Goal: Task Accomplishment & Management: Complete application form

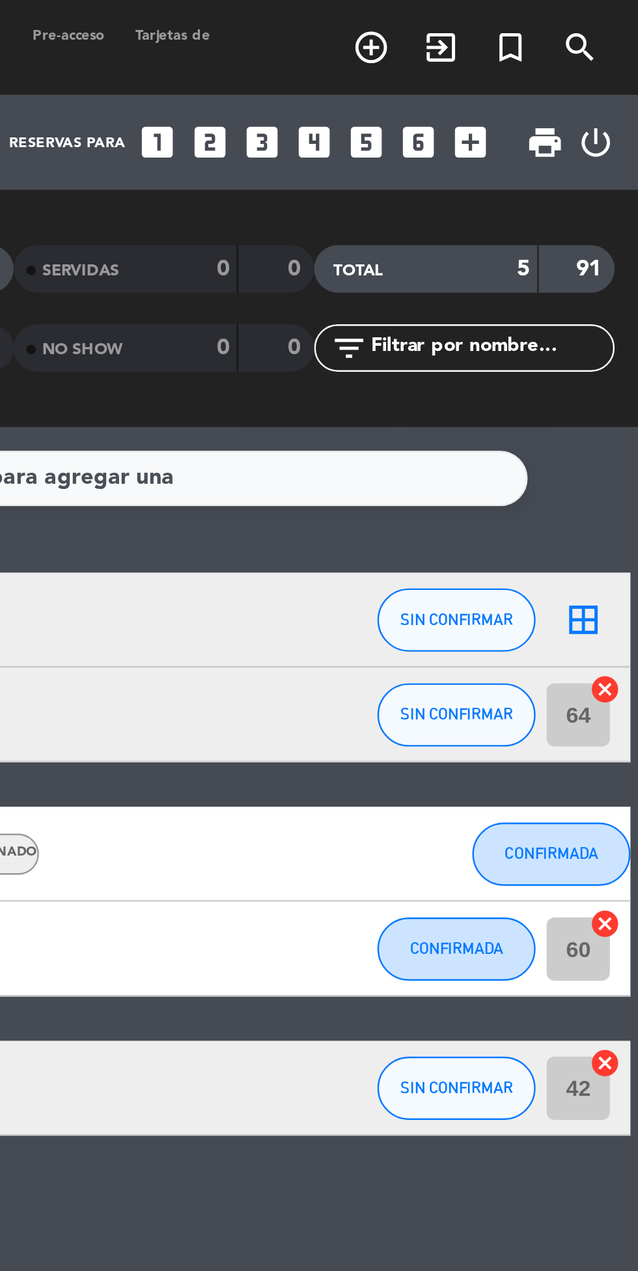
click at [506, 57] on icon "looks_4" at bounding box center [504, 58] width 17 height 17
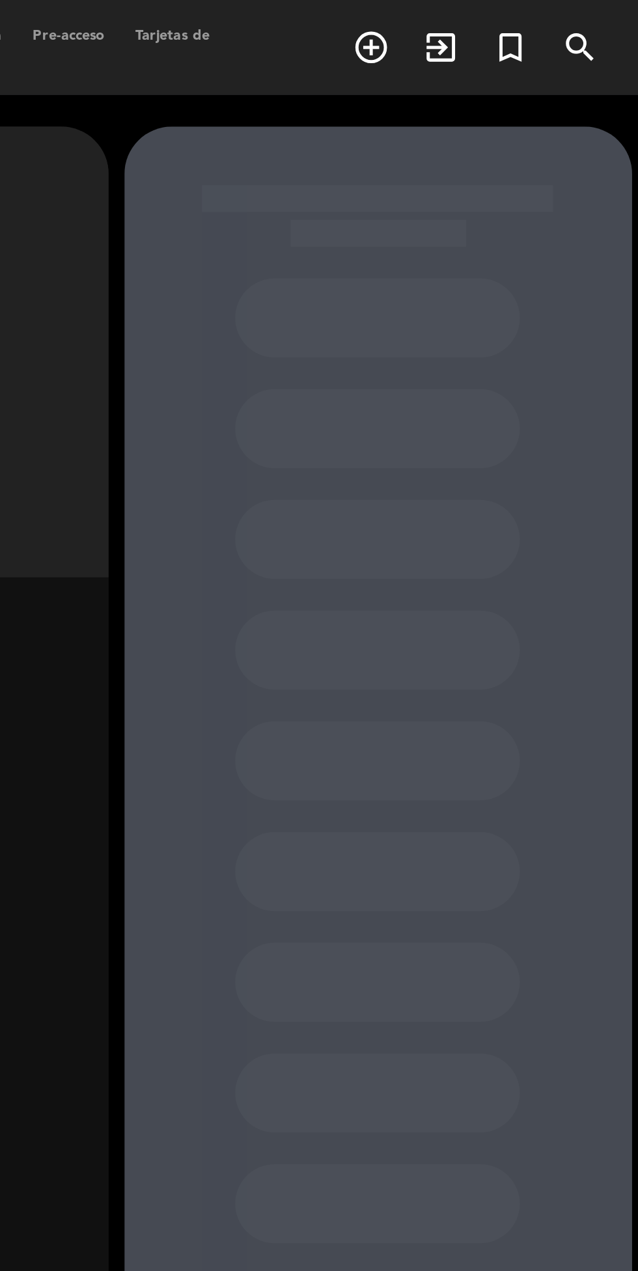
click at [502, 55] on div at bounding box center [530, 692] width 209 height 1280
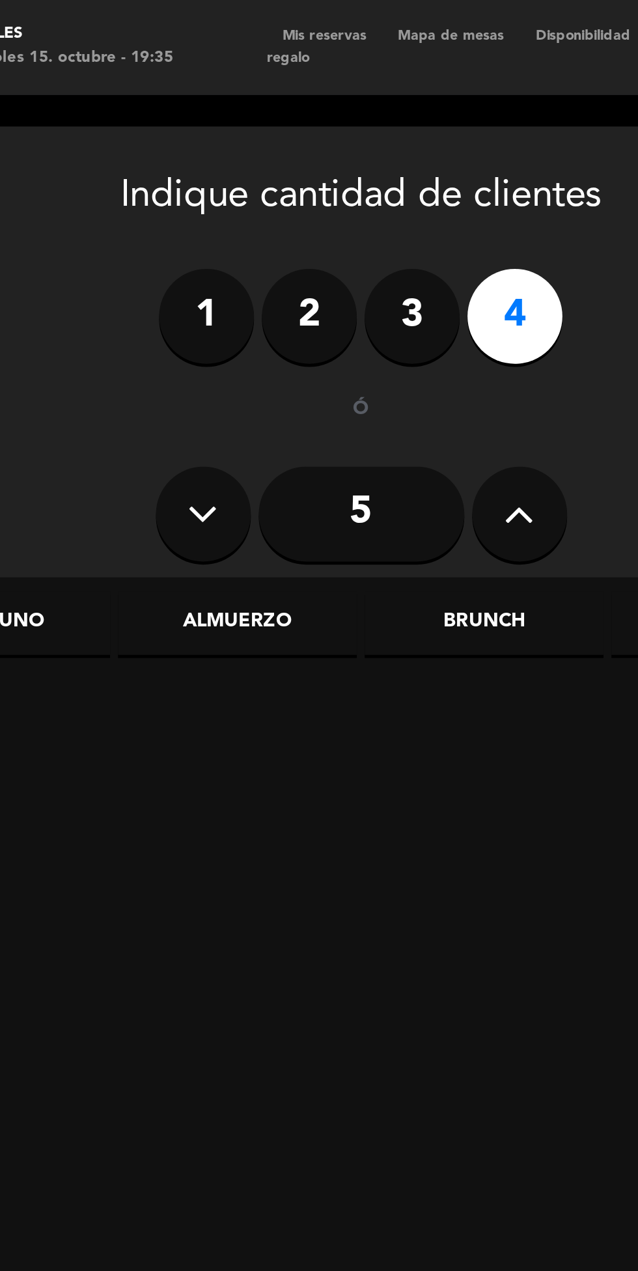
click at [152, 258] on div "Almuerzo" at bounding box center [157, 256] width 98 height 26
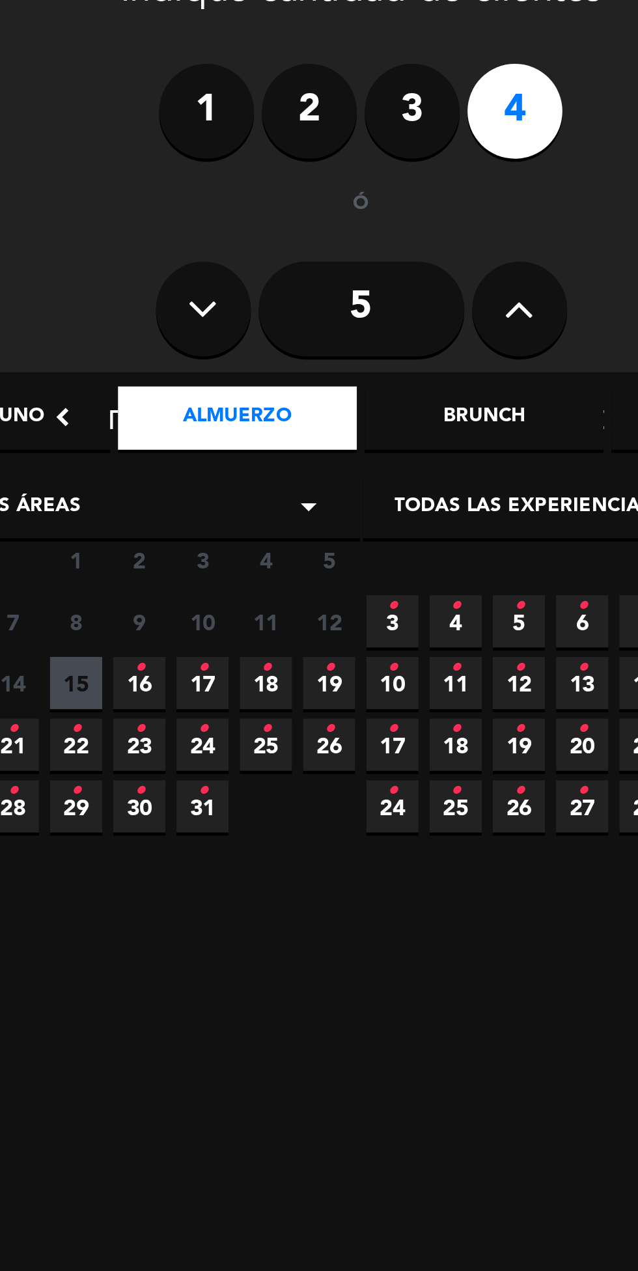
click at [195, 355] on icon "•" at bounding box center [195, 359] width 5 height 21
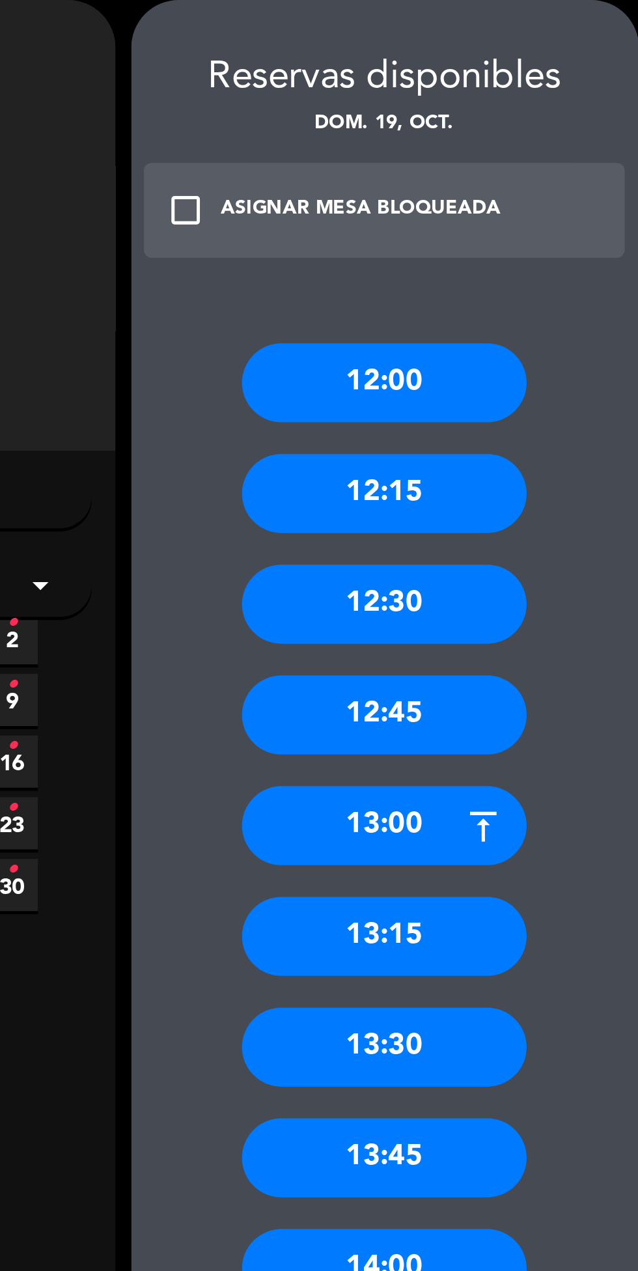
click at [554, 479] on div "13:30" at bounding box center [530, 483] width 117 height 33
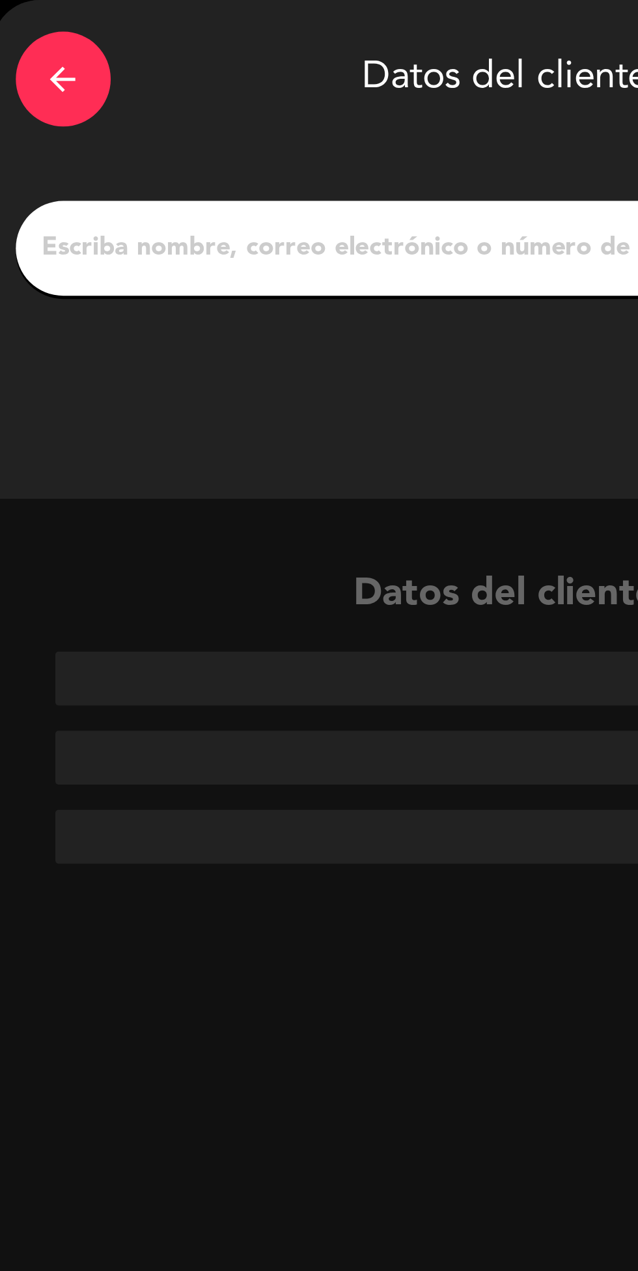
click at [185, 157] on input "1" at bounding box center [208, 154] width 384 height 18
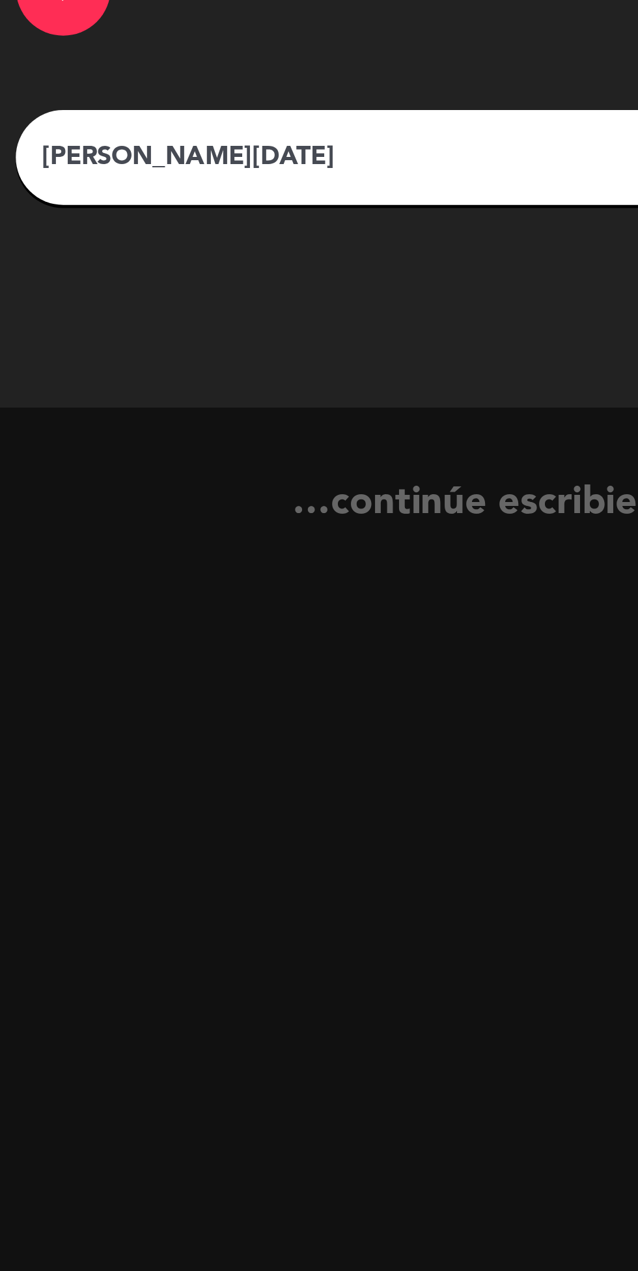
type input "[PERSON_NAME][DATE]"
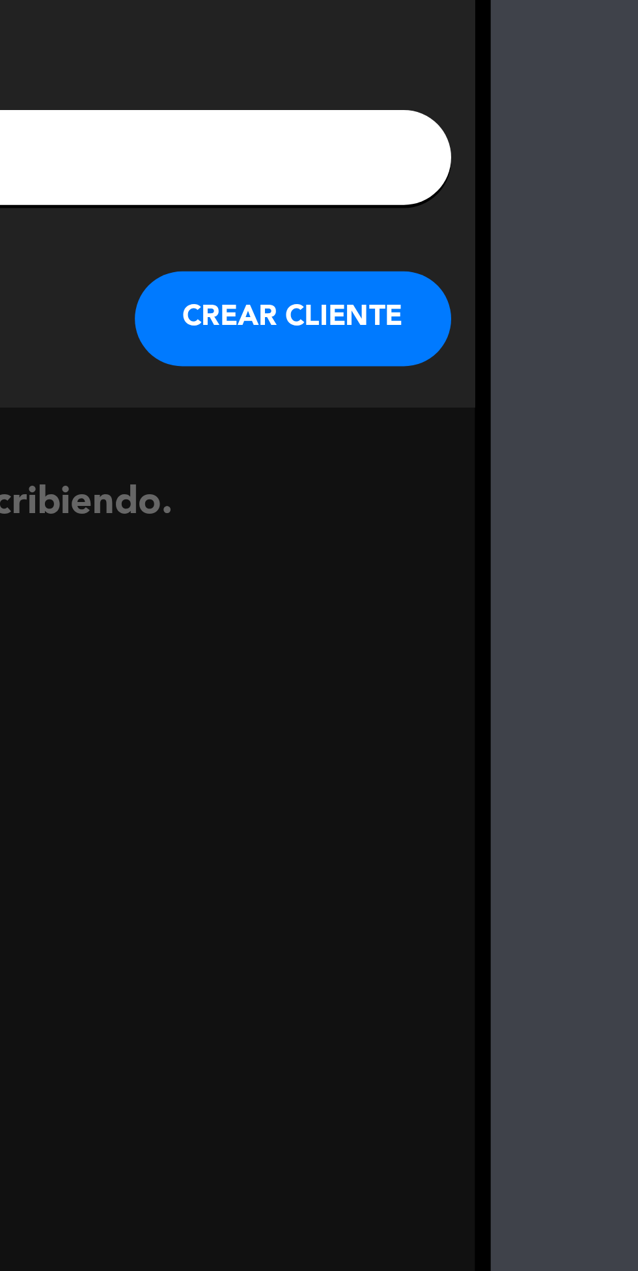
click at [373, 221] on button "CREAR CLIENTE" at bounding box center [345, 220] width 130 height 39
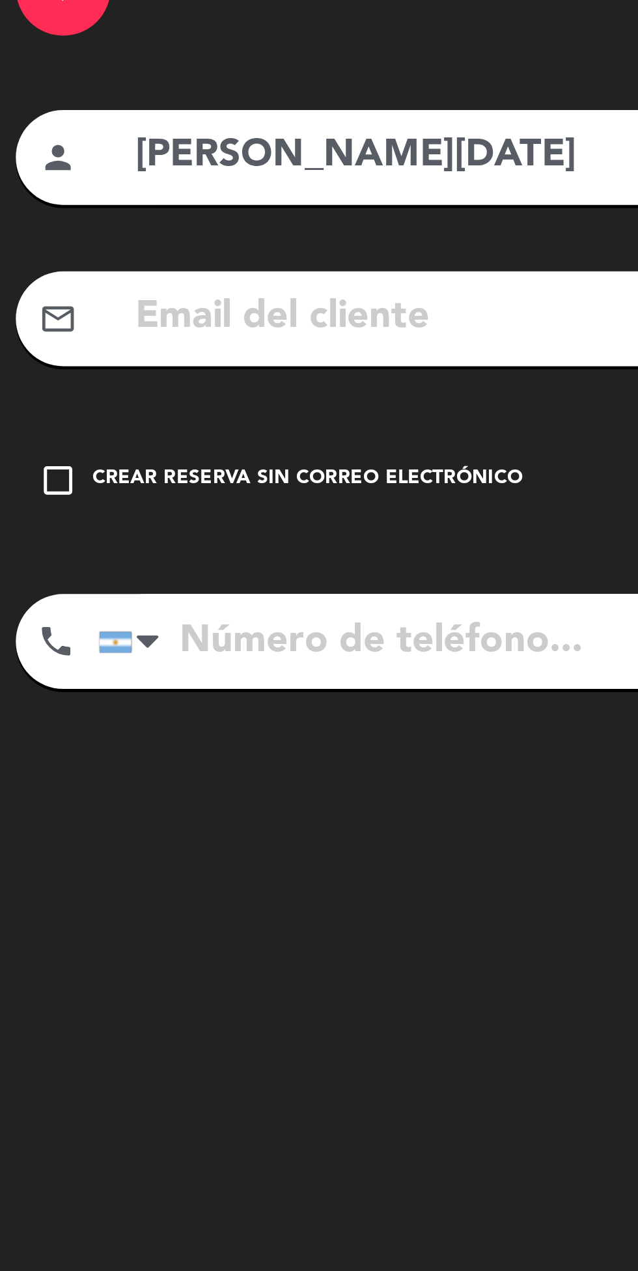
click at [24, 290] on icon "check_box_outline_blank" at bounding box center [24, 287] width 16 height 16
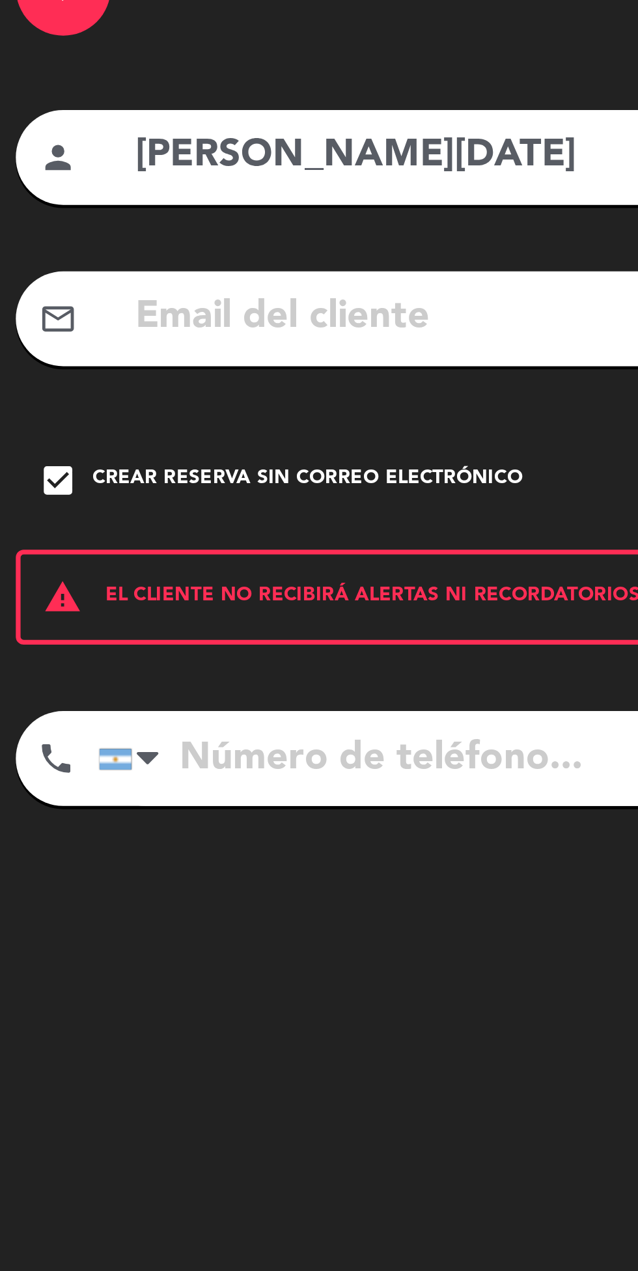
click at [174, 404] on input "tel" at bounding box center [225, 401] width 370 height 39
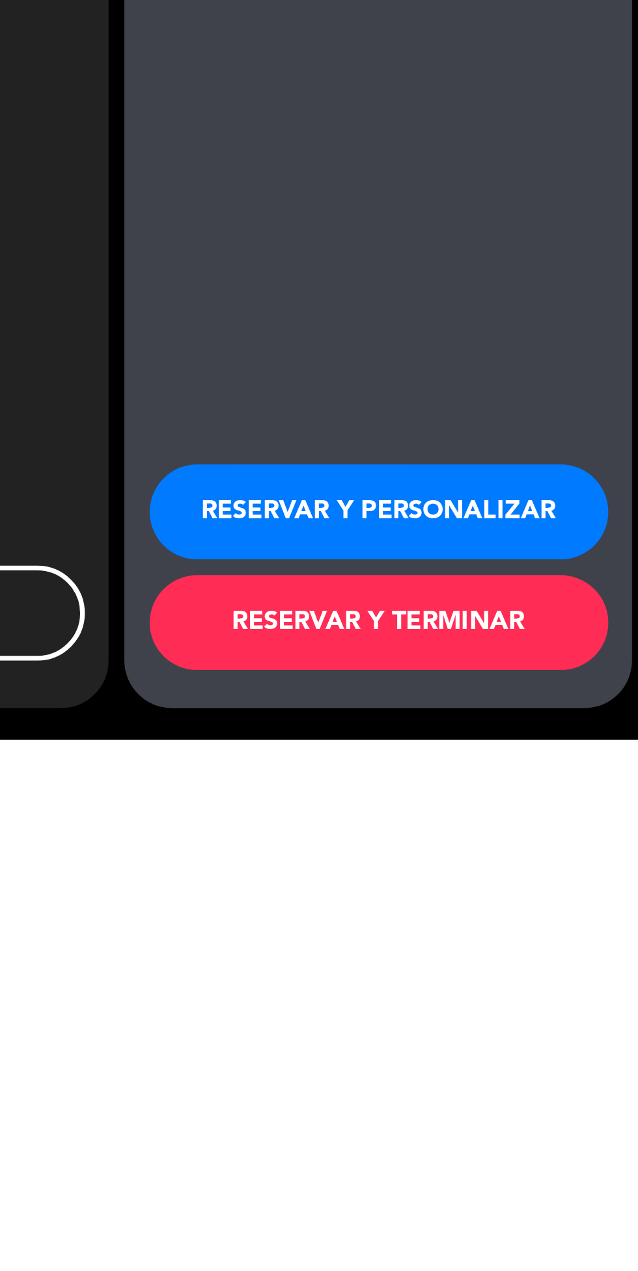
scroll to position [90, 0]
type input "1164852371"
click at [486, 1226] on button "RESERVAR Y TERMINAR" at bounding box center [531, 1222] width 189 height 39
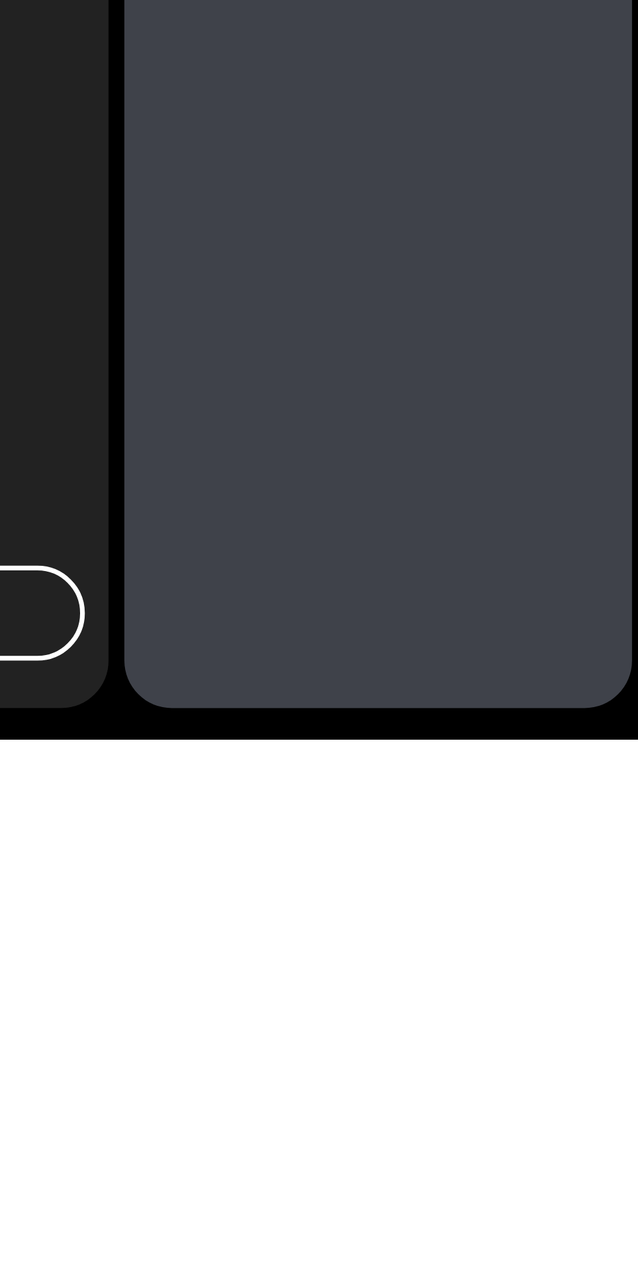
scroll to position [0, 0]
